Goal: Information Seeking & Learning: Learn about a topic

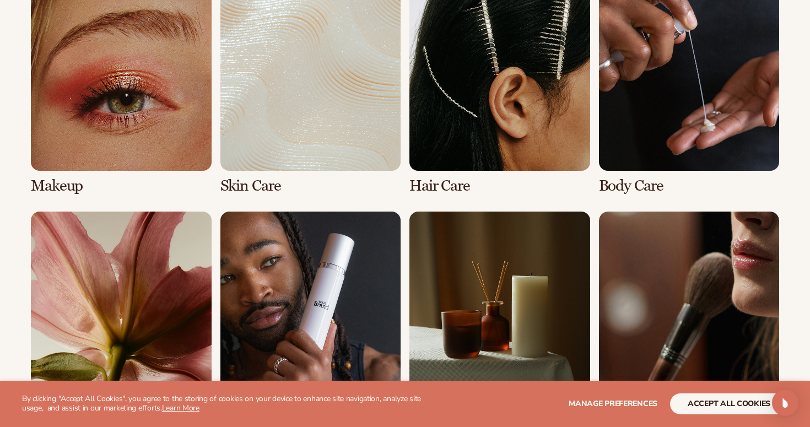
scroll to position [2217, 0]
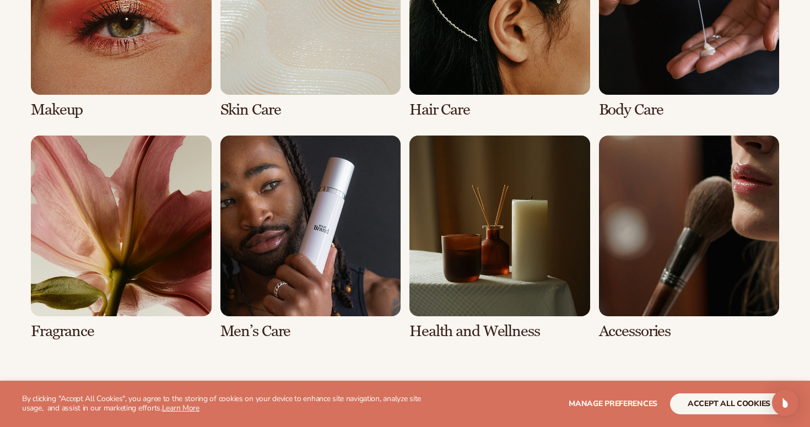
click at [503, 262] on link "7 / 8" at bounding box center [499, 237] width 181 height 204
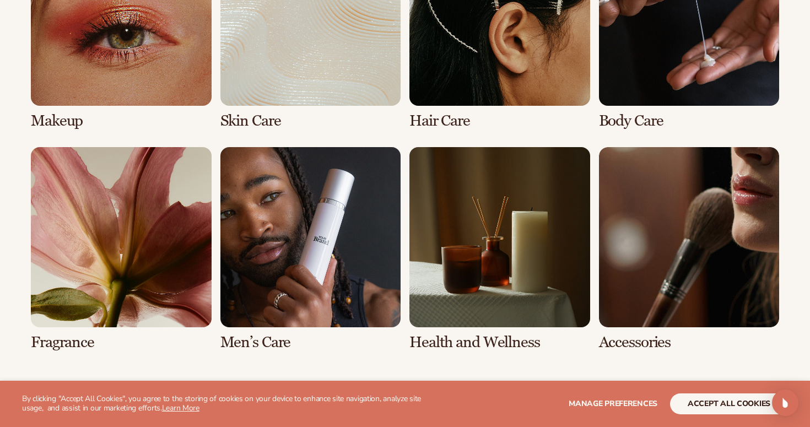
scroll to position [904, 0]
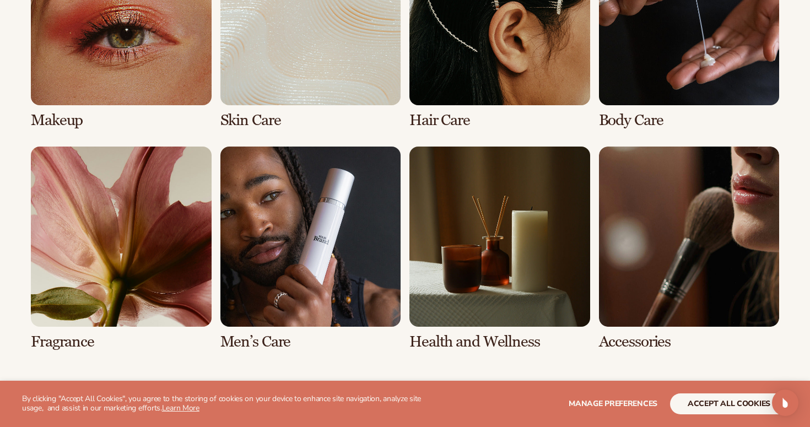
click at [274, 204] on link "6 / 8" at bounding box center [310, 248] width 181 height 204
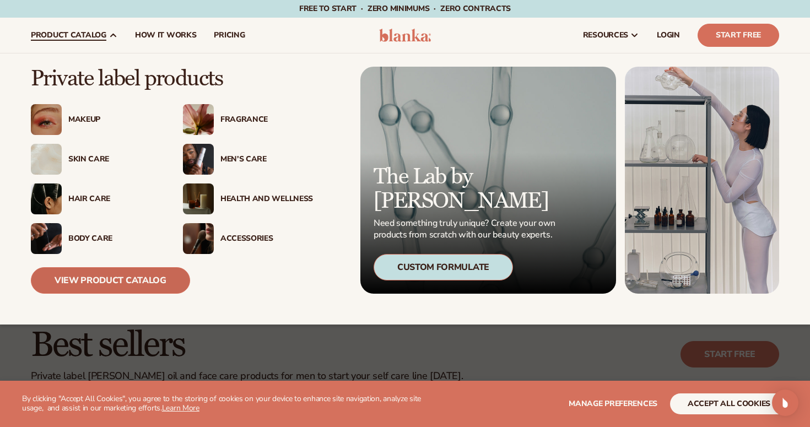
click at [122, 274] on link "View Product Catalog" at bounding box center [110, 280] width 159 height 26
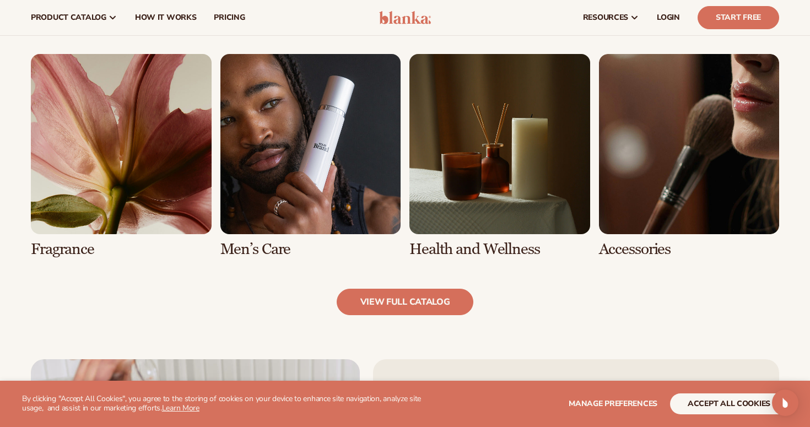
scroll to position [955, 0]
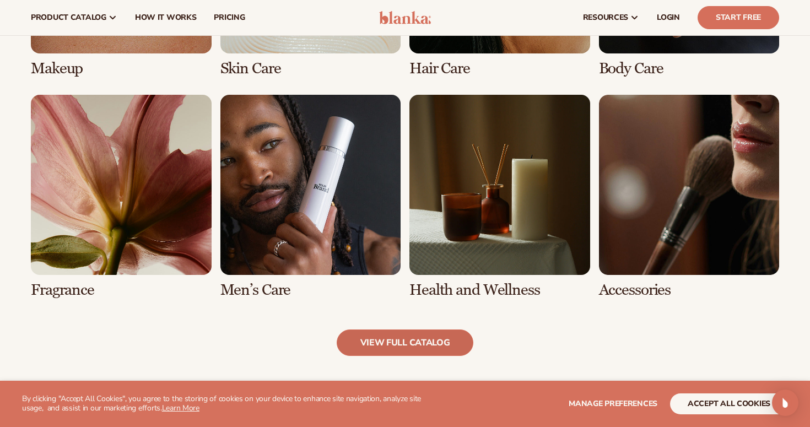
click at [416, 345] on link "view full catalog" at bounding box center [404, 342] width 137 height 26
